Goal: Check status: Check status

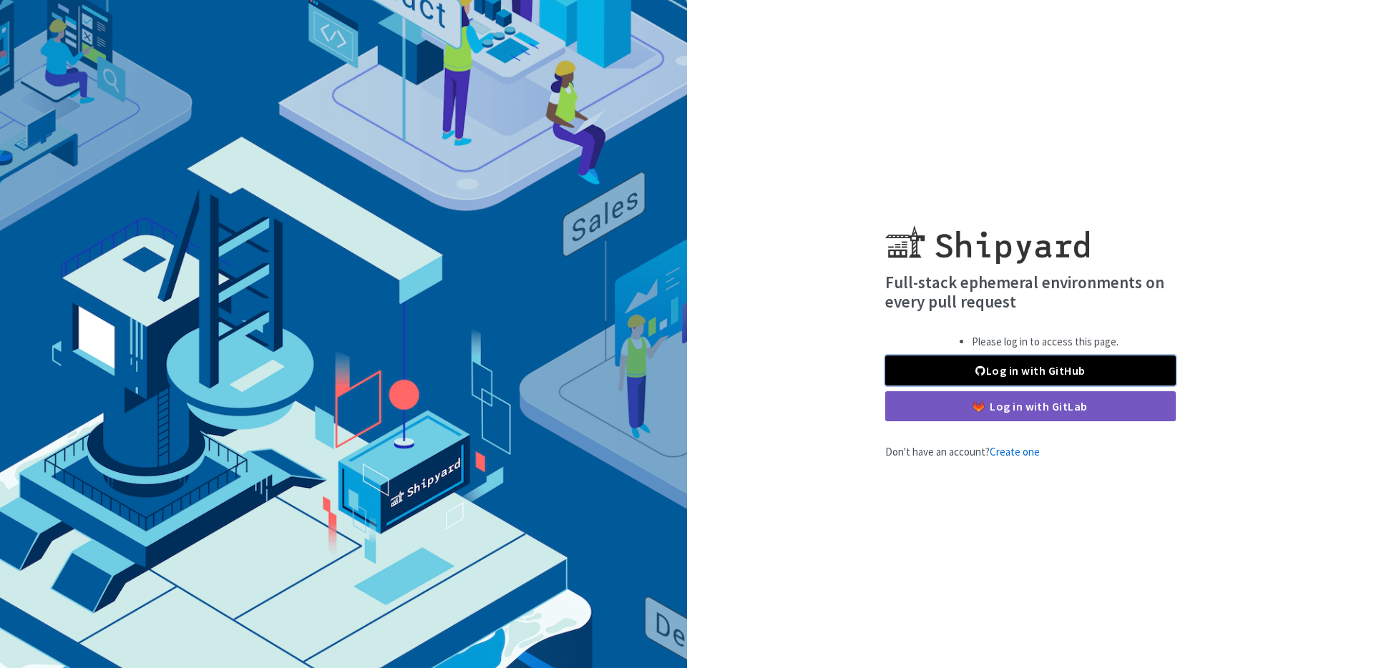
click at [997, 381] on link "Log in with GitHub" at bounding box center [1030, 371] width 290 height 30
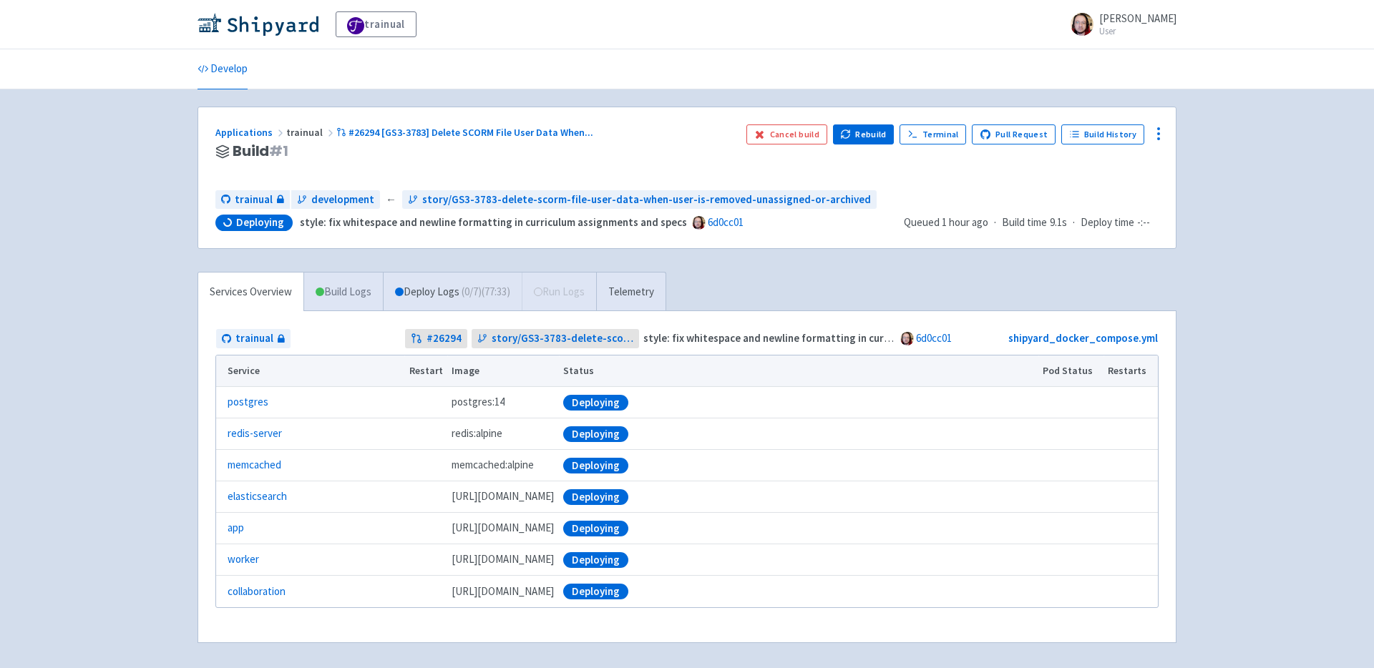
click at [338, 290] on link "Build Logs" at bounding box center [343, 292] width 79 height 39
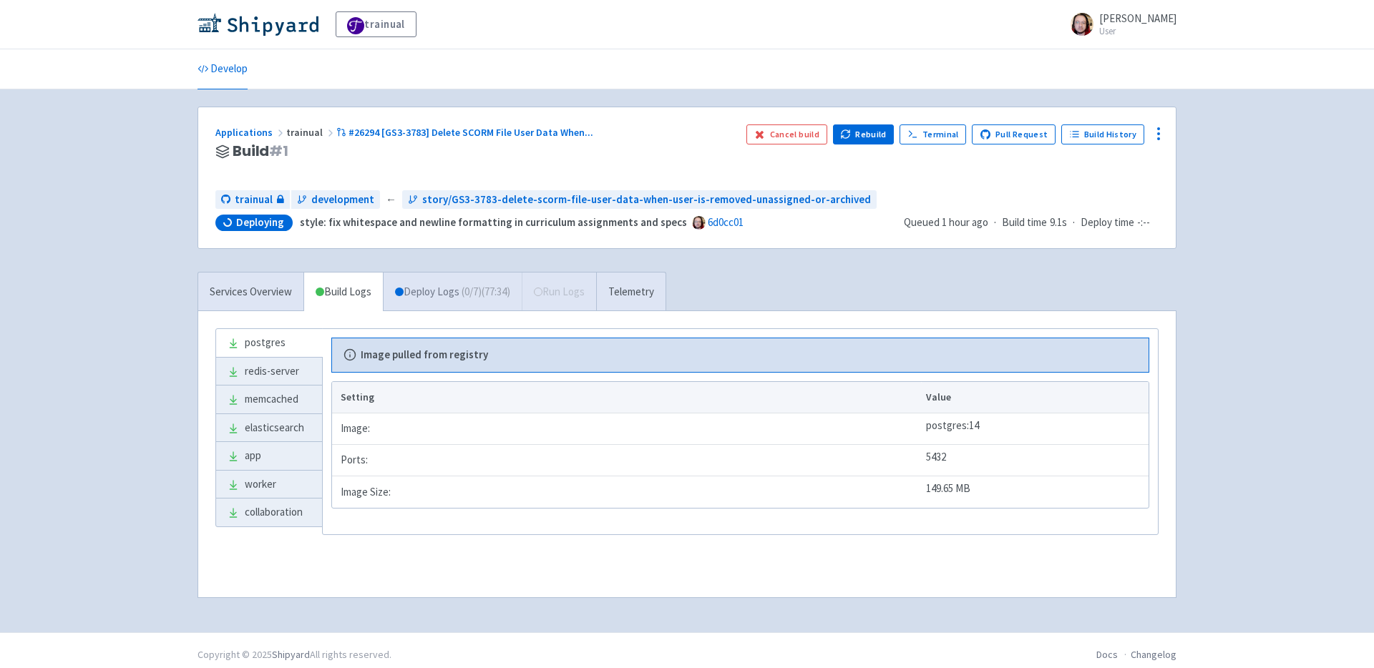
click at [431, 286] on link "Deploy Logs ( 0 / 7 ) (77:34)" at bounding box center [452, 292] width 139 height 39
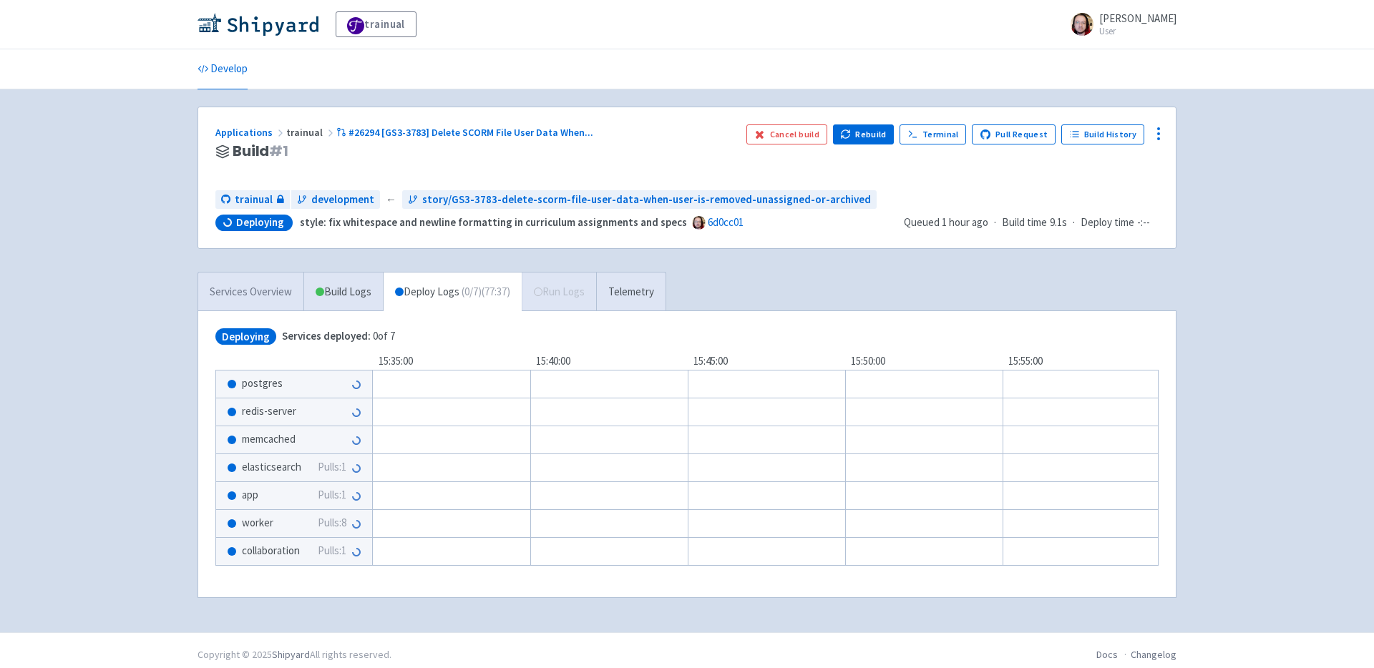
click at [238, 285] on link "Services Overview" at bounding box center [250, 292] width 105 height 39
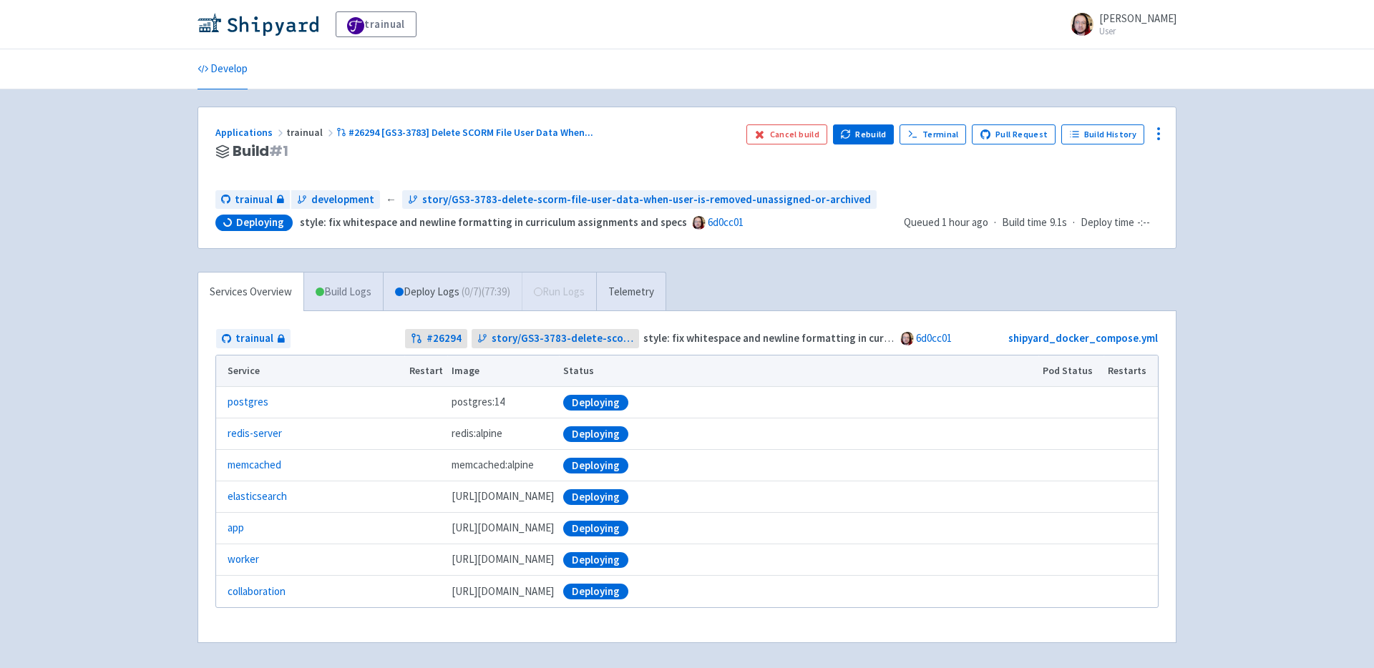
click at [345, 287] on link "Build Logs" at bounding box center [343, 292] width 79 height 39
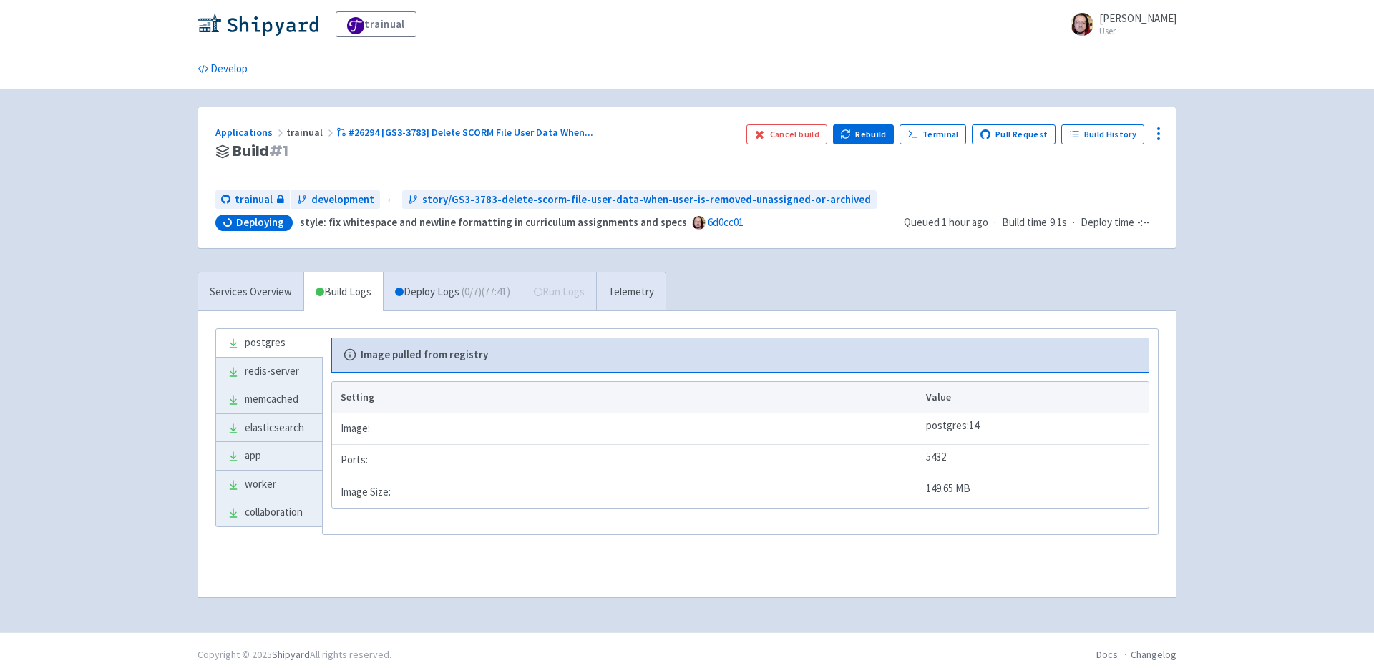
click at [301, 129] on span "trainual" at bounding box center [311, 132] width 50 height 13
click at [255, 130] on link "Applications" at bounding box center [250, 132] width 71 height 13
